Goal: Task Accomplishment & Management: Manage account settings

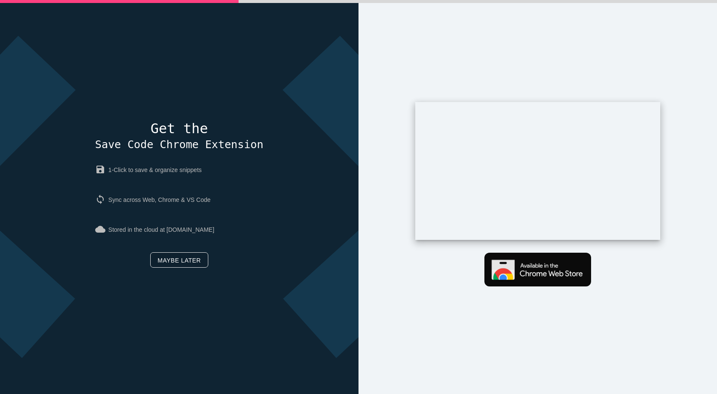
click at [169, 256] on link "Maybe later" at bounding box center [179, 259] width 58 height 15
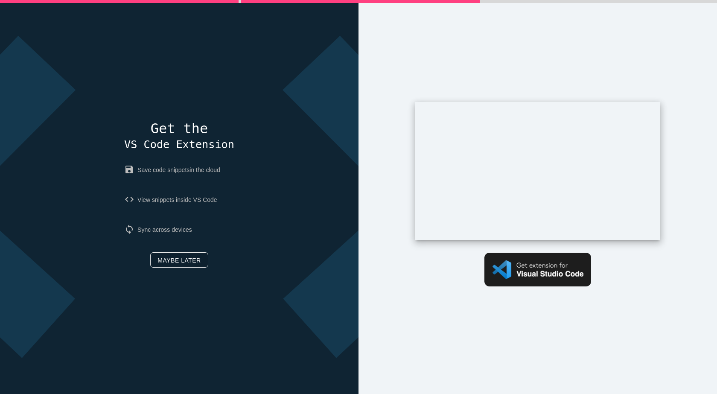
click at [190, 260] on link "Maybe later" at bounding box center [179, 259] width 58 height 15
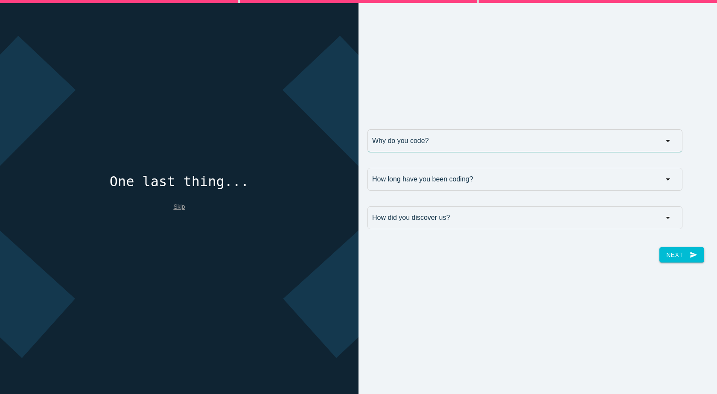
click at [421, 143] on input "Why do you code?" at bounding box center [525, 140] width 315 height 23
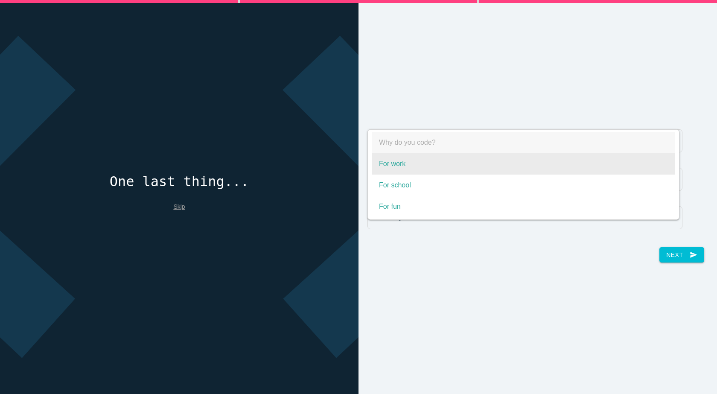
click at [397, 163] on span "For work" at bounding box center [523, 163] width 303 height 21
select select "For work"
type input "For work"
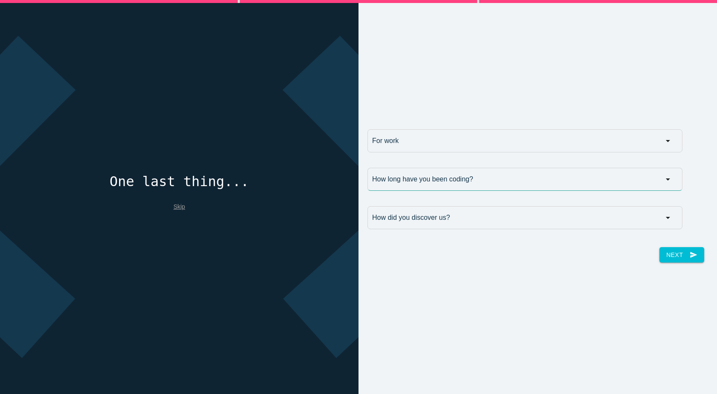
click at [406, 176] on input "How long have you been coding?" at bounding box center [525, 179] width 315 height 23
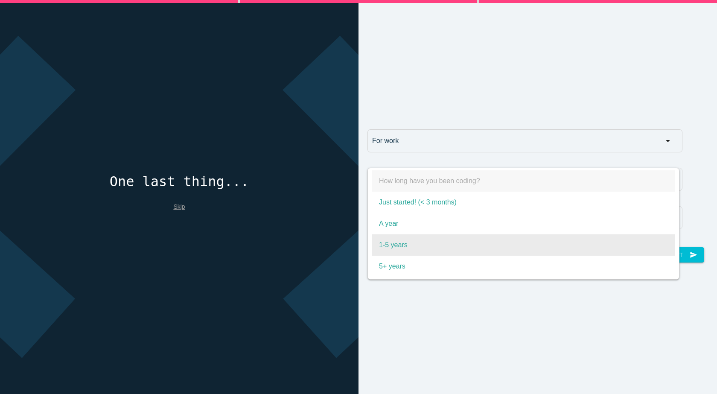
click at [400, 240] on span "1-5 years" at bounding box center [523, 244] width 303 height 21
select select "1-5 years"
type input "1-5 years"
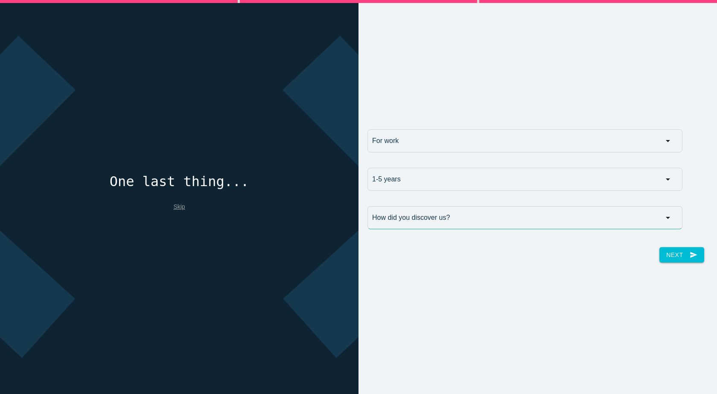
click at [406, 224] on input "How did you discover us?" at bounding box center [525, 217] width 315 height 23
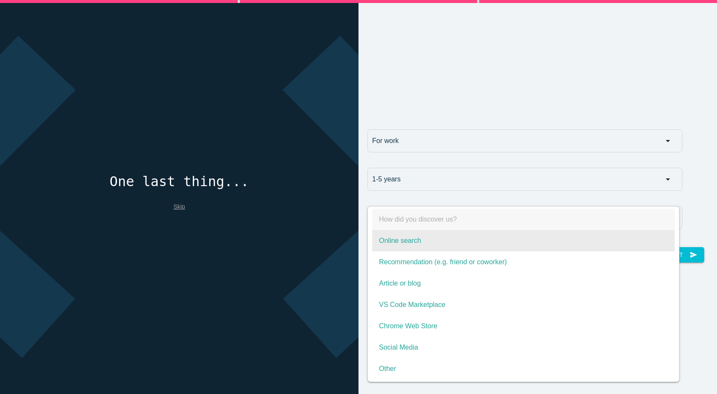
click at [410, 243] on span "Online search" at bounding box center [523, 240] width 303 height 21
select select "Online search"
type input "Online search"
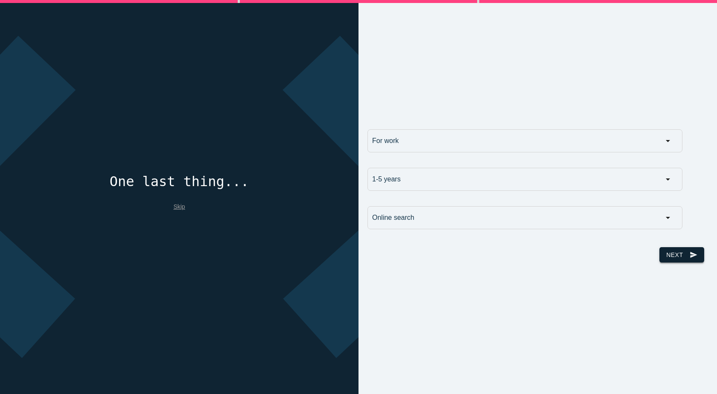
click at [669, 257] on button "Next send" at bounding box center [682, 254] width 44 height 15
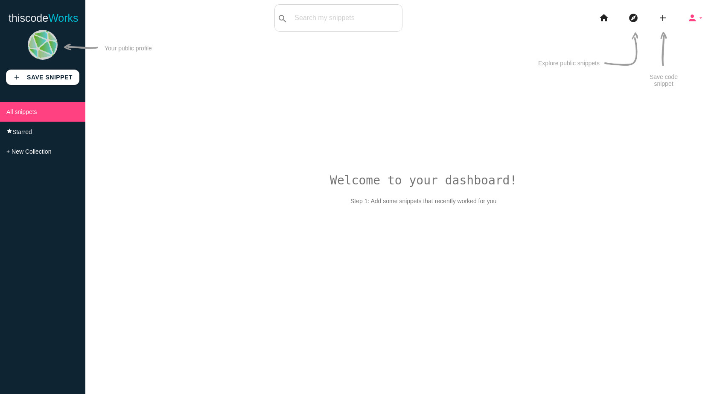
click at [690, 22] on icon "person" at bounding box center [692, 17] width 10 height 27
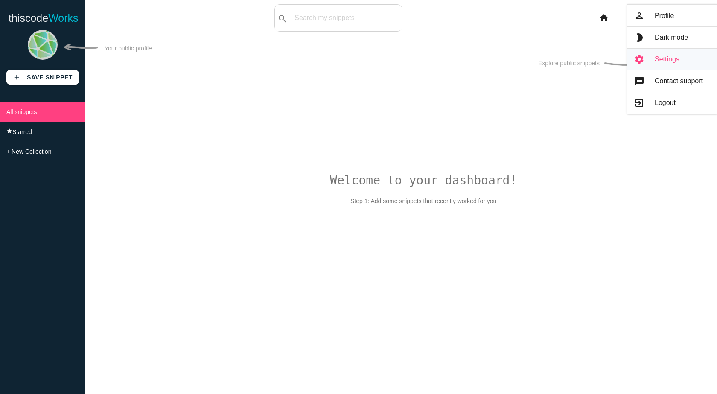
click at [672, 64] on link "settings Settings" at bounding box center [673, 59] width 90 height 21
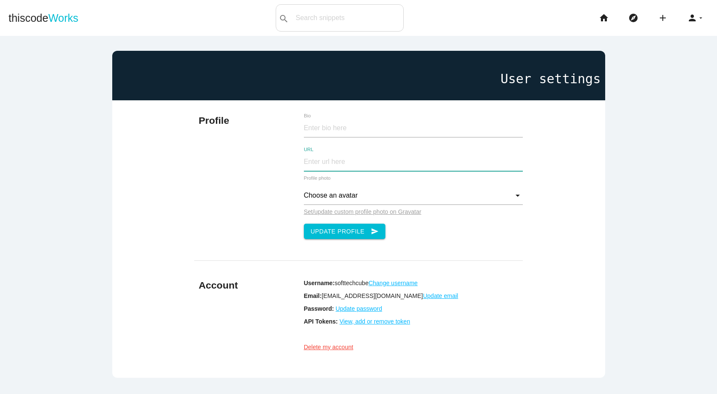
click at [310, 163] on input "URL" at bounding box center [413, 162] width 219 height 18
paste input "[URL][DOMAIN_NAME]"
drag, startPoint x: 325, startPoint y: 163, endPoint x: 245, endPoint y: 161, distance: 79.5
click at [245, 161] on div "Profile Bio https://softtechcube.com/services/custom-mobile-app-development-com…" at bounding box center [358, 176] width 329 height 152
type input "[URL][DOMAIN_NAME]"
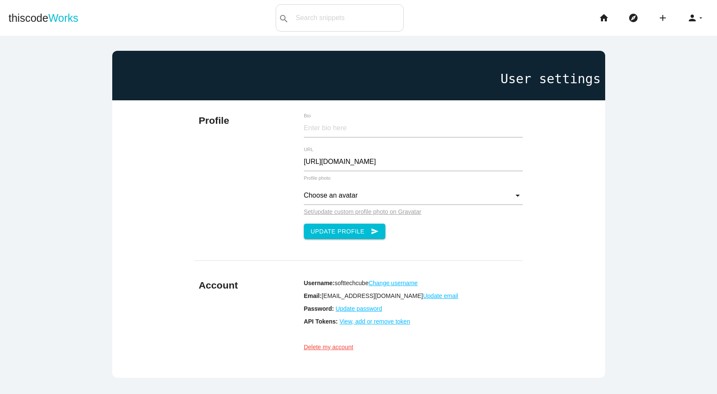
click at [245, 161] on div "Profile Bio https://softtechcube.com/services/custom-mobile-app-development-com…" at bounding box center [358, 176] width 329 height 152
click at [328, 130] on input "Bio" at bounding box center [413, 128] width 219 height 18
paste input "Soft Tech Cube shines in providing cutting-edge and advanced Mobile App Develop…"
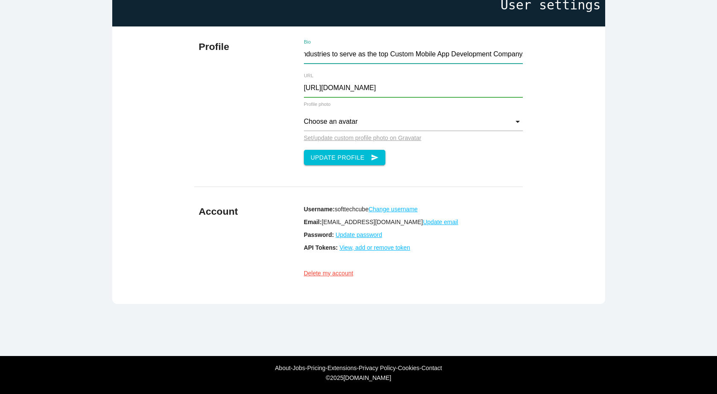
scroll to position [82, 0]
type input "Soft Tech Cube shines in providing cutting-edge and advanced Mobile App Develop…"
click at [330, 114] on input "Choose an avatar" at bounding box center [413, 122] width 219 height 18
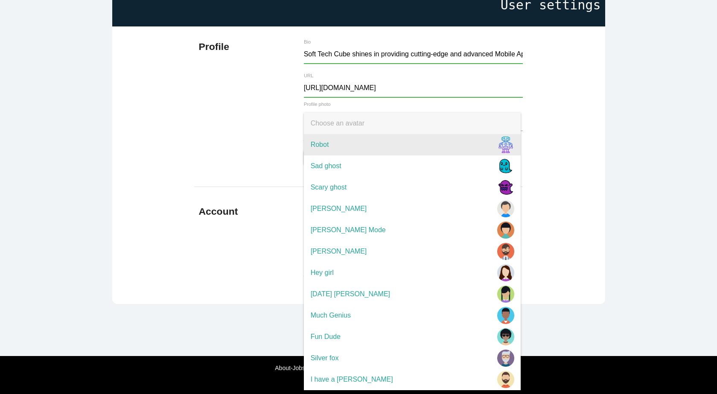
click at [457, 140] on span "Robot" at bounding box center [412, 144] width 217 height 21
type input "Robot"
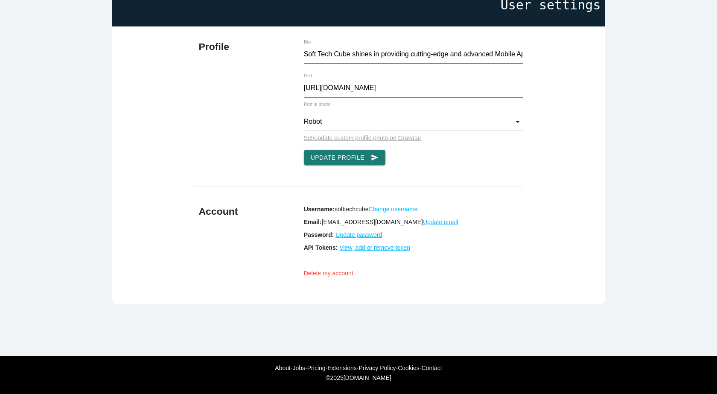
click at [312, 150] on button "Update Profile send" at bounding box center [345, 157] width 82 height 15
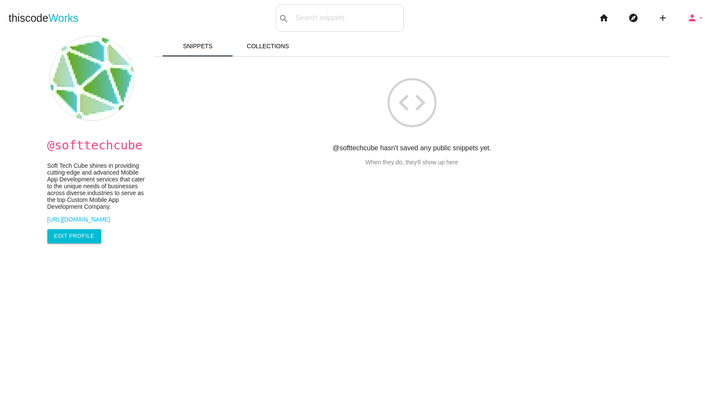
click at [698, 20] on icon "arrow_drop_down" at bounding box center [701, 17] width 7 height 27
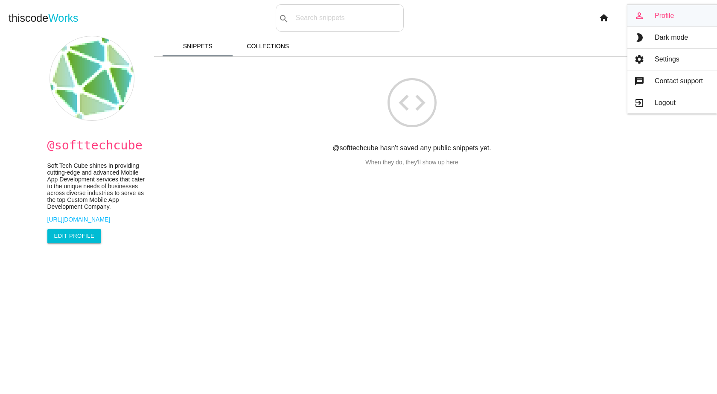
click at [654, 13] on link "person_outline Profile" at bounding box center [673, 15] width 90 height 21
